Goal: Check status: Verify the current state of an ongoing process or item

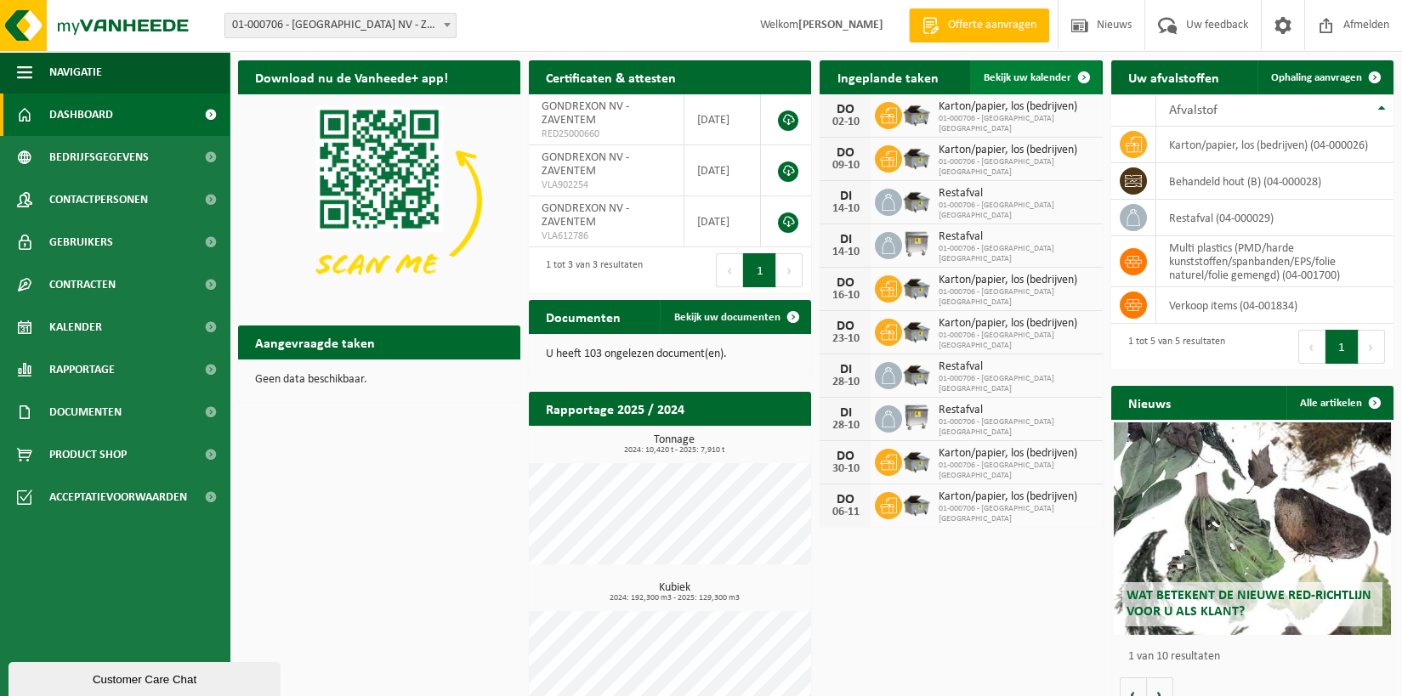
click at [1045, 77] on span "Bekijk uw kalender" at bounding box center [1027, 77] width 88 height 11
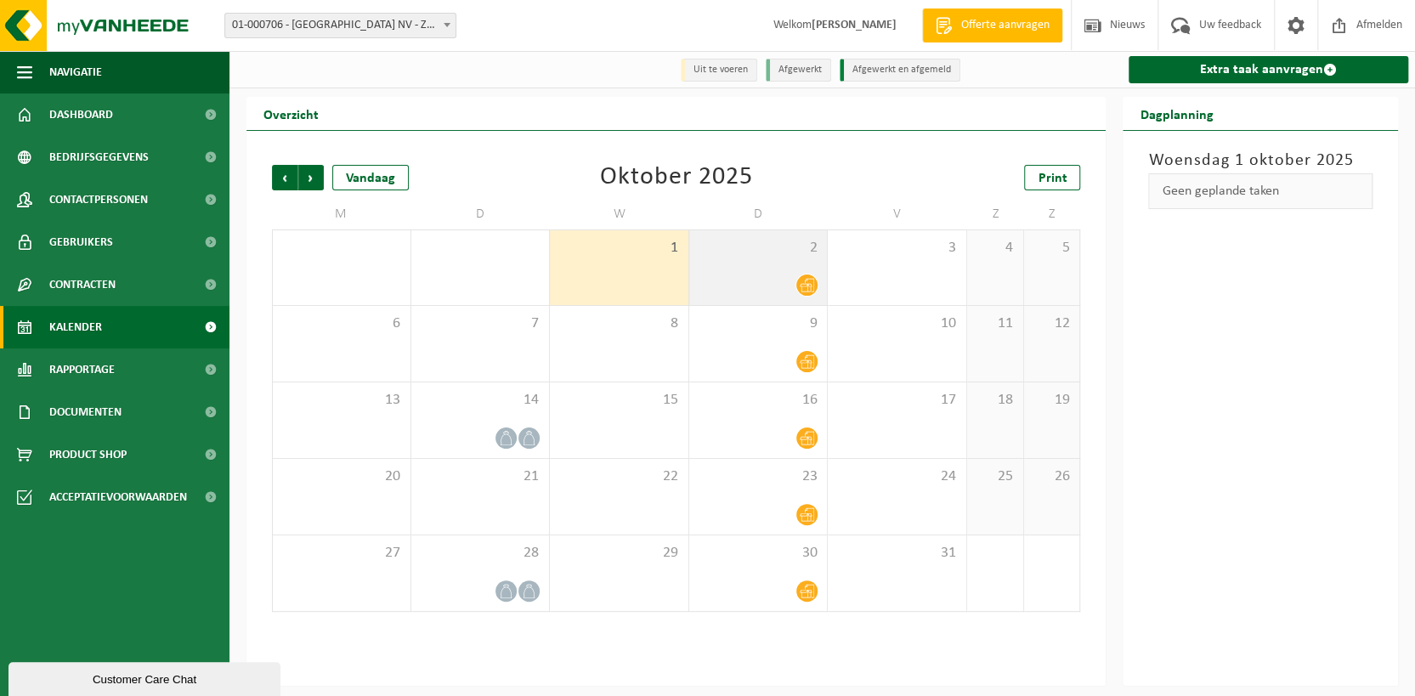
click at [729, 245] on span "2" at bounding box center [759, 248] width 122 height 19
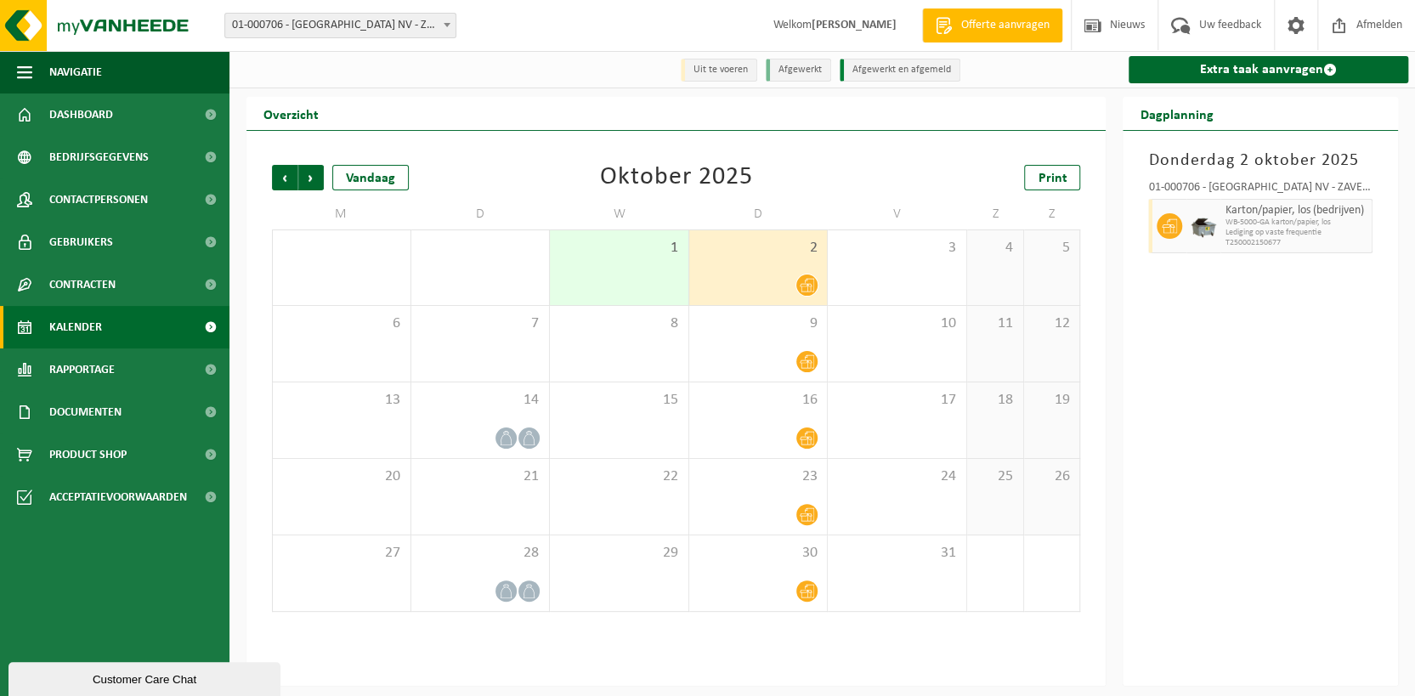
click at [1221, 201] on div "Karton/papier, los (bedrijven) WB-5000-GA karton/papier, los Lediging op vaste …" at bounding box center [1297, 226] width 152 height 54
click at [1225, 220] on span "WB-5000-GA karton/papier, los" at bounding box center [1296, 223] width 143 height 10
click at [1264, 213] on span "Karton/papier, los (bedrijven)" at bounding box center [1296, 211] width 143 height 14
click at [1176, 225] on span at bounding box center [1170, 226] width 26 height 26
click at [811, 343] on div "9" at bounding box center [758, 344] width 139 height 76
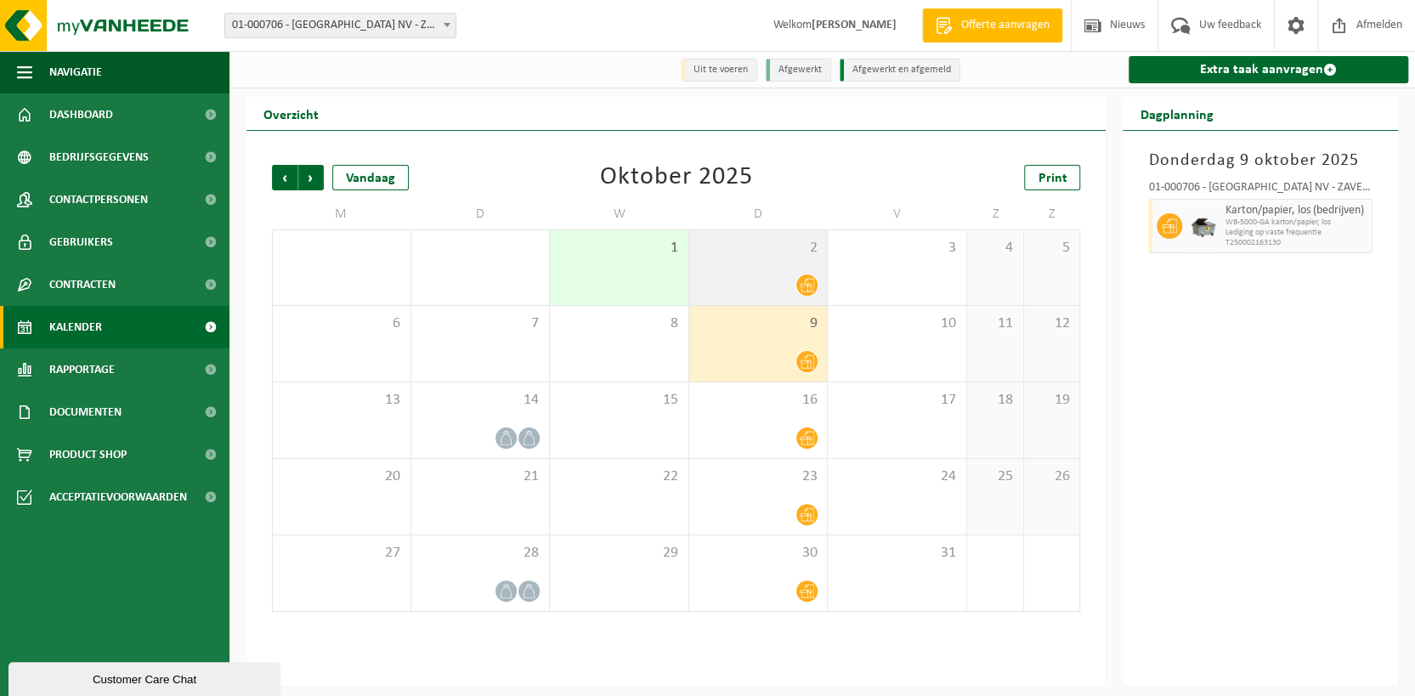
click at [758, 258] on div "2" at bounding box center [758, 267] width 139 height 75
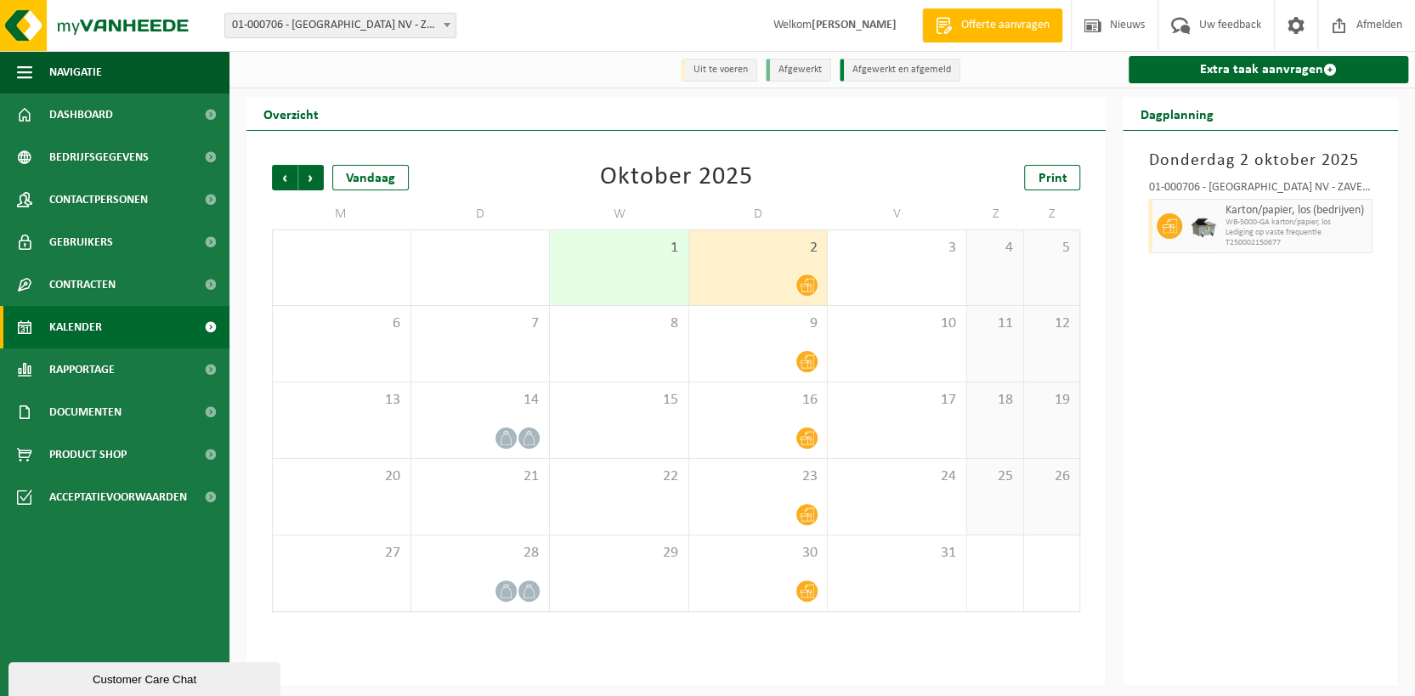
click at [1325, 231] on span "Lediging op vaste frequentie" at bounding box center [1296, 233] width 143 height 10
click at [757, 323] on span "9" at bounding box center [759, 324] width 122 height 19
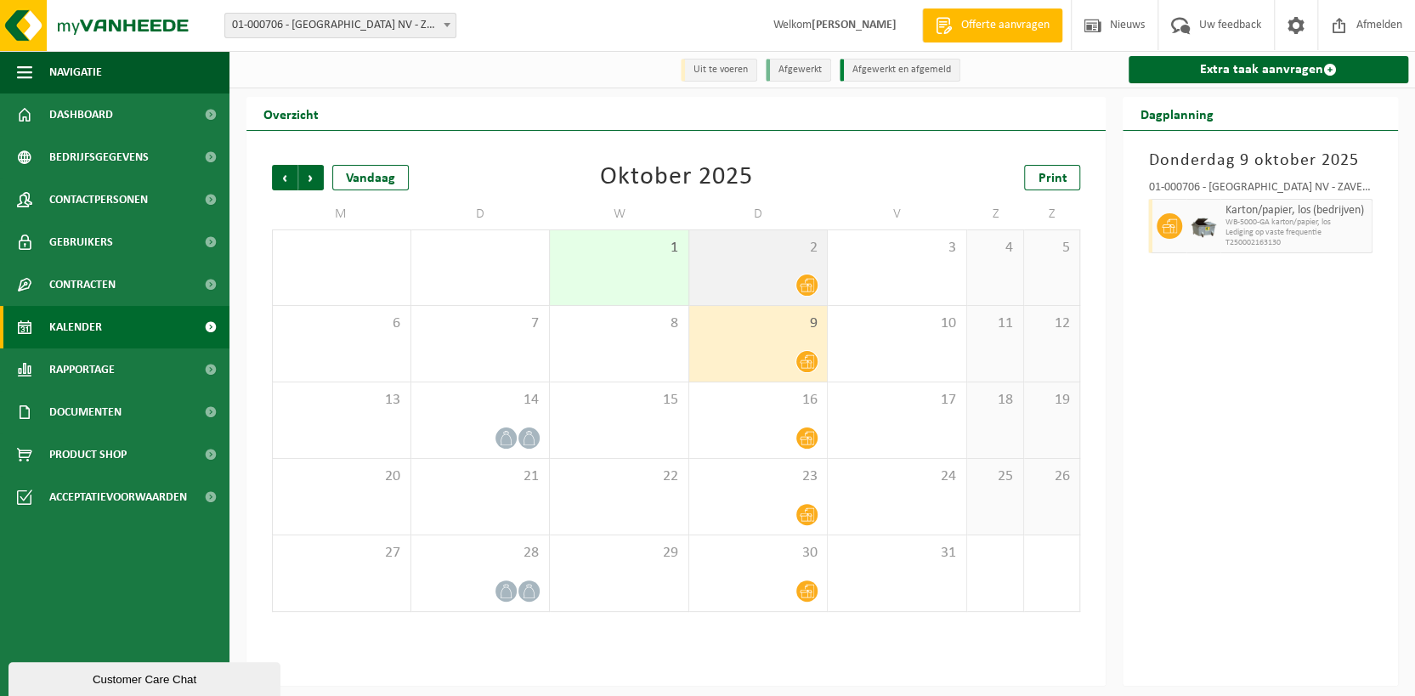
click at [787, 267] on div "2" at bounding box center [758, 267] width 139 height 75
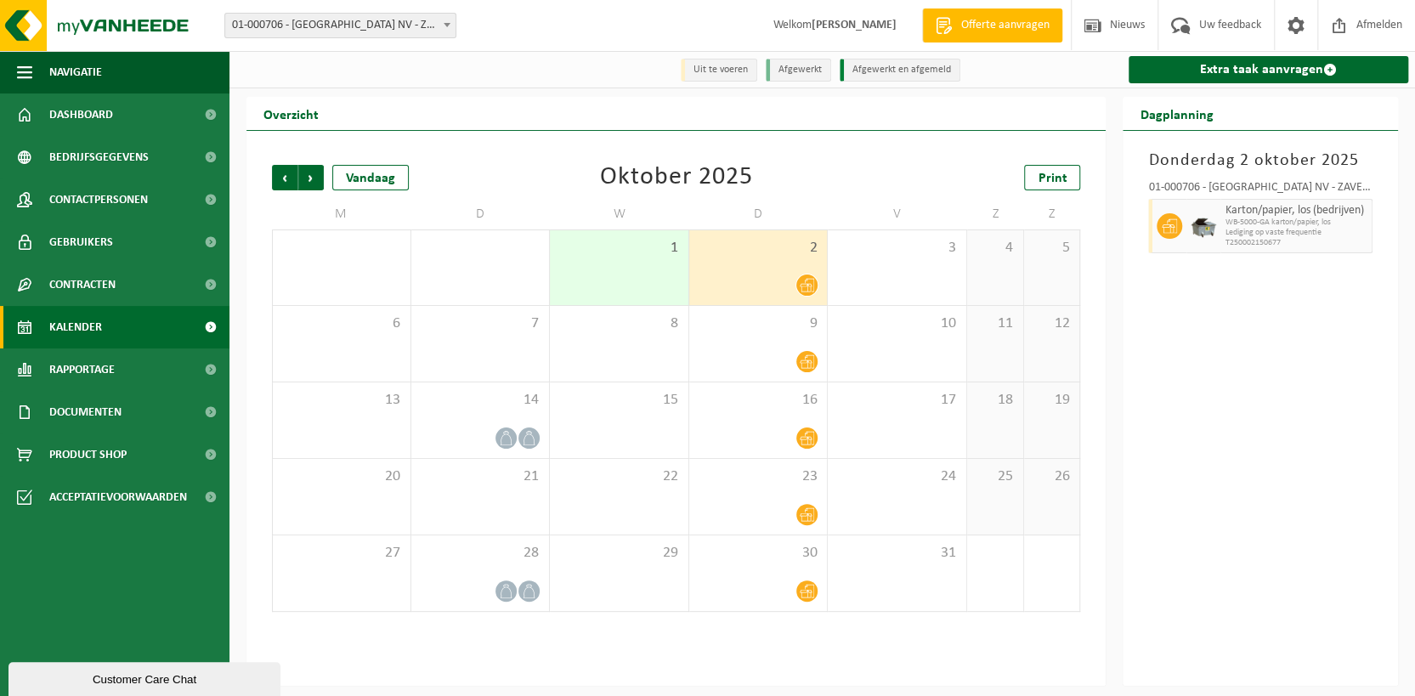
click at [1289, 232] on span "Lediging op vaste frequentie" at bounding box center [1296, 233] width 143 height 10
click at [803, 332] on span "9" at bounding box center [759, 324] width 122 height 19
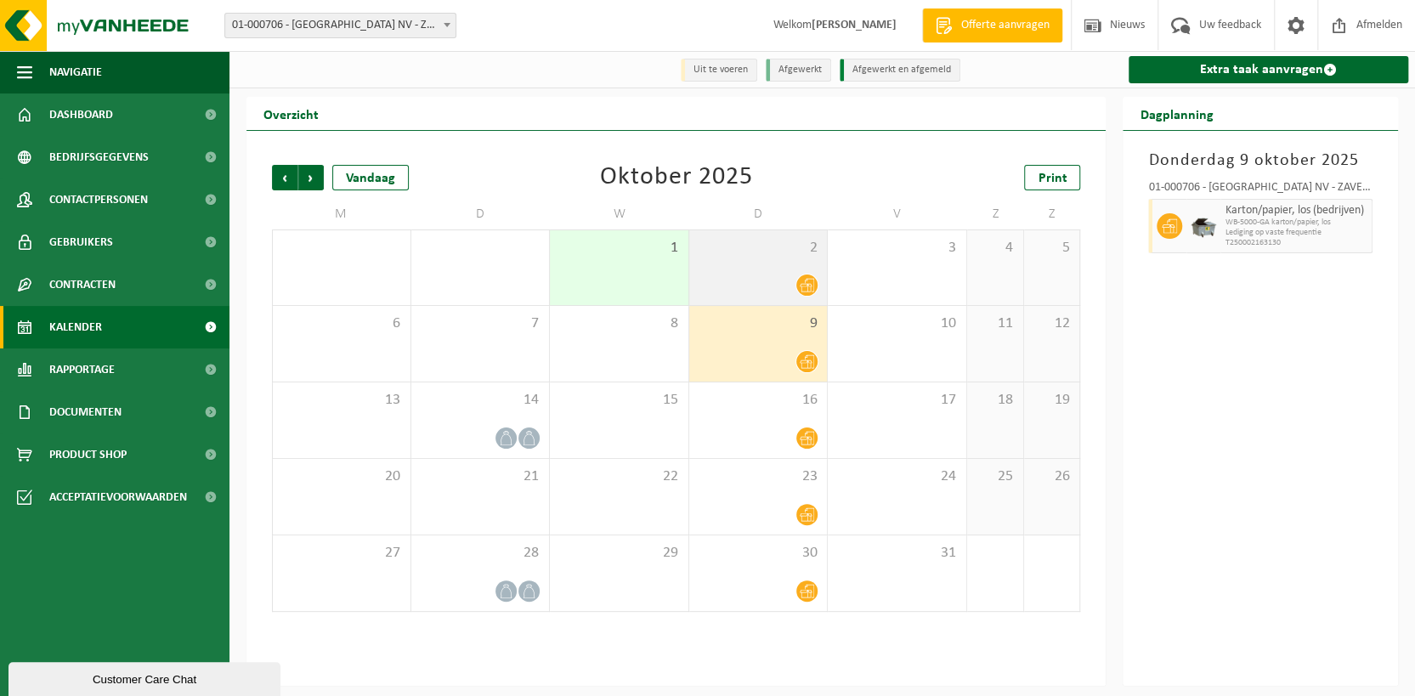
click at [768, 266] on div "2" at bounding box center [758, 267] width 139 height 75
